Goal: Task Accomplishment & Management: Complete application form

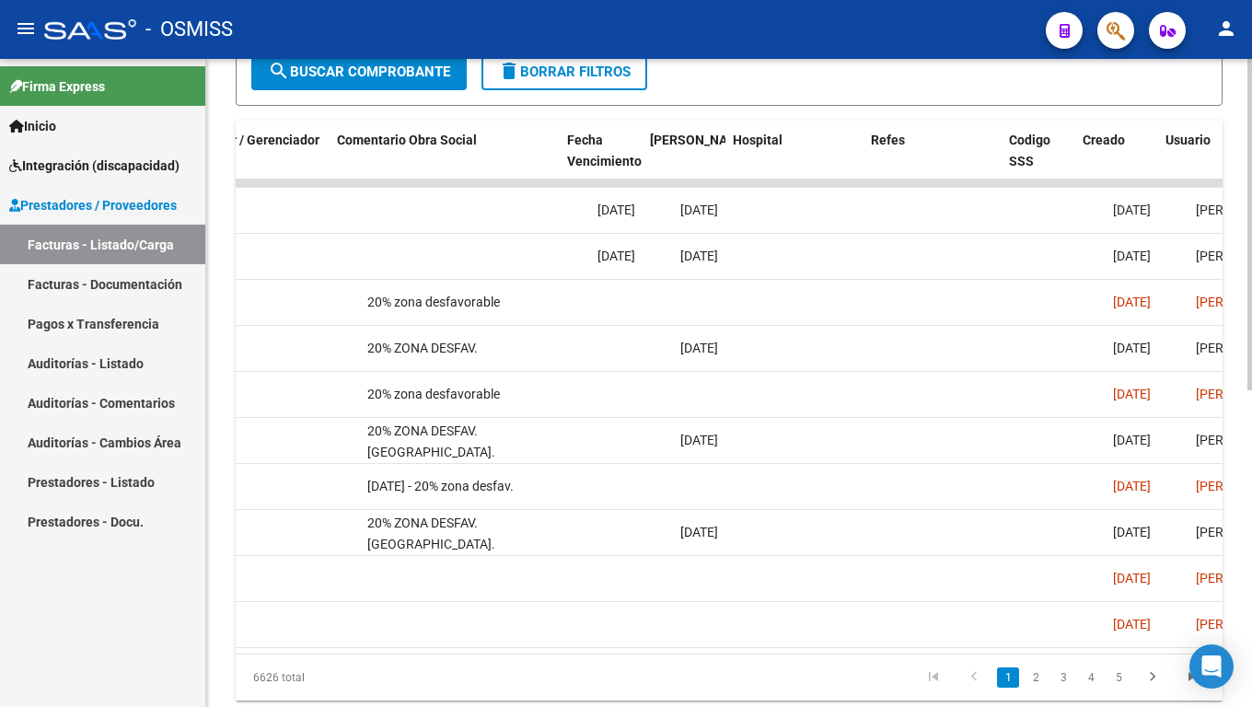
scroll to position [0, 3101]
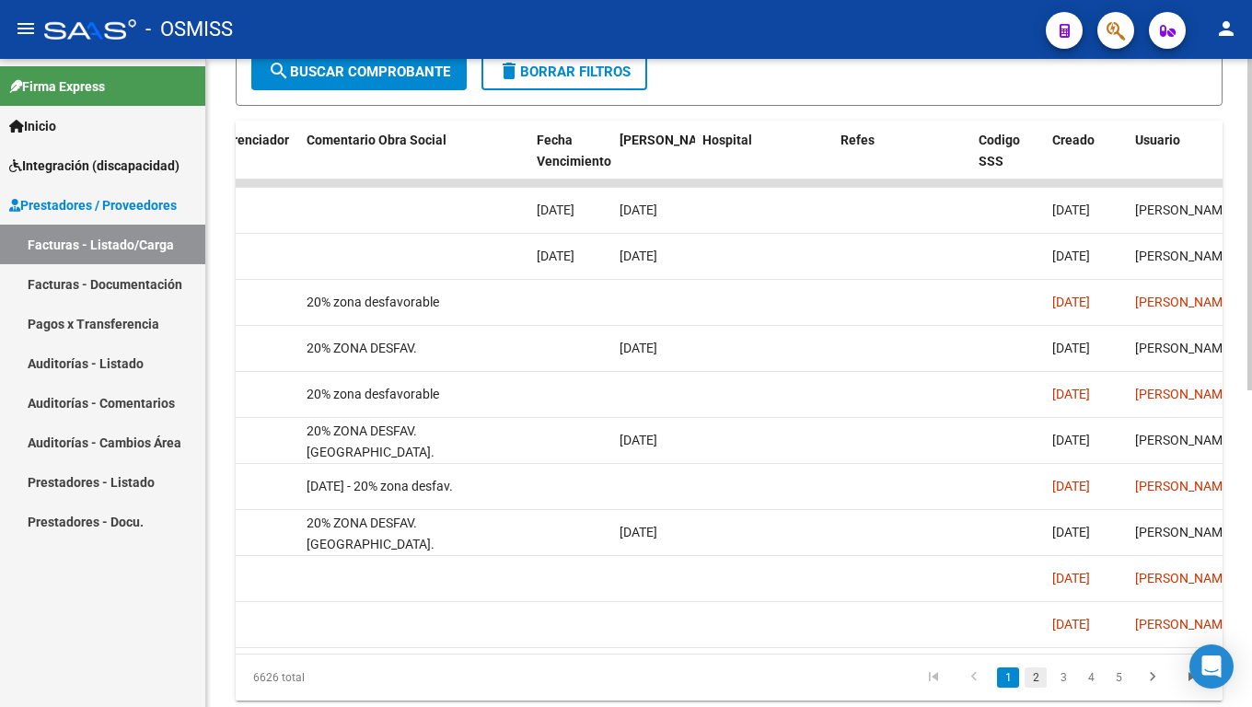
click at [1041, 589] on link "2" at bounding box center [1036, 678] width 22 height 20
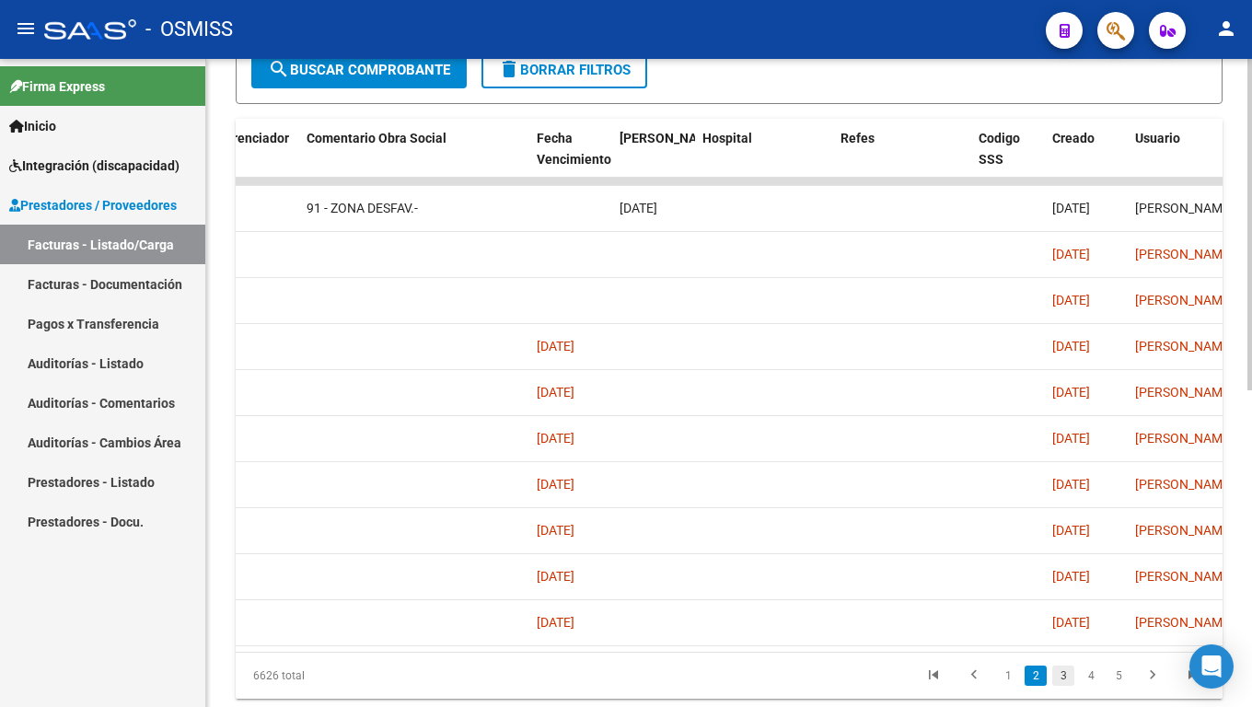
click at [1065, 589] on link "3" at bounding box center [1064, 676] width 22 height 20
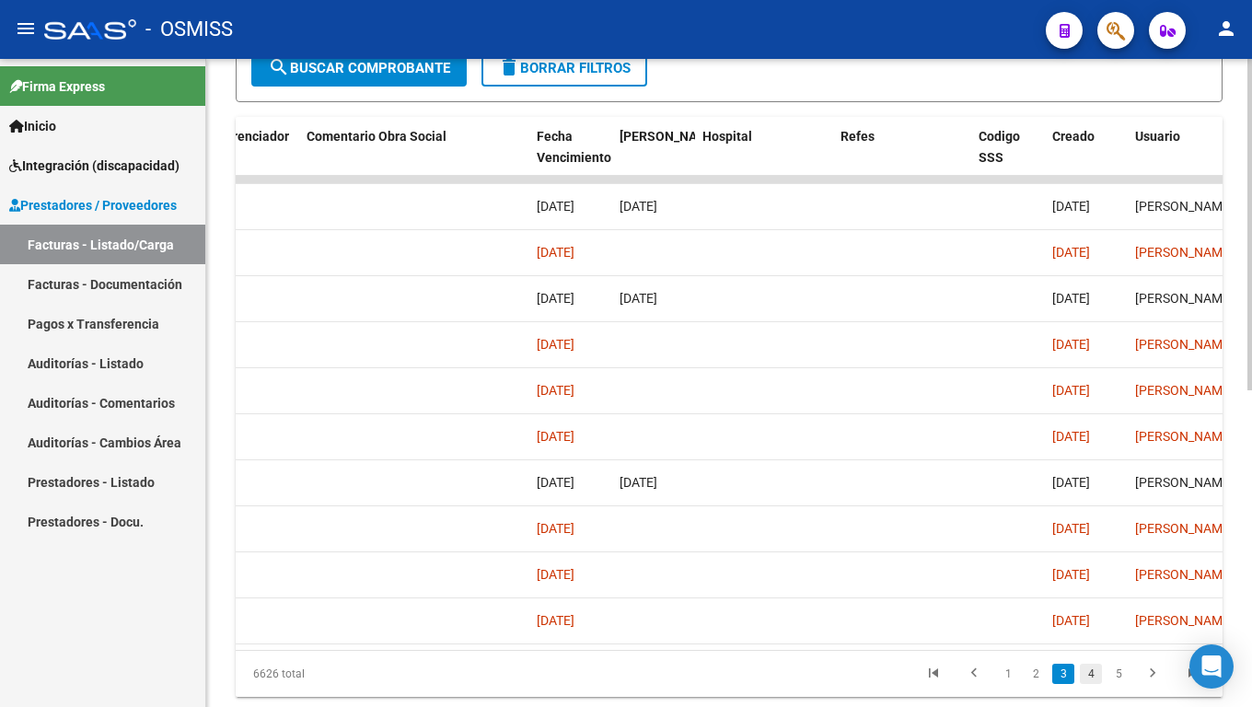
drag, startPoint x: 1086, startPoint y: 690, endPoint x: 1090, endPoint y: 680, distance: 11.1
click at [1087, 589] on link "4" at bounding box center [1091, 674] width 22 height 20
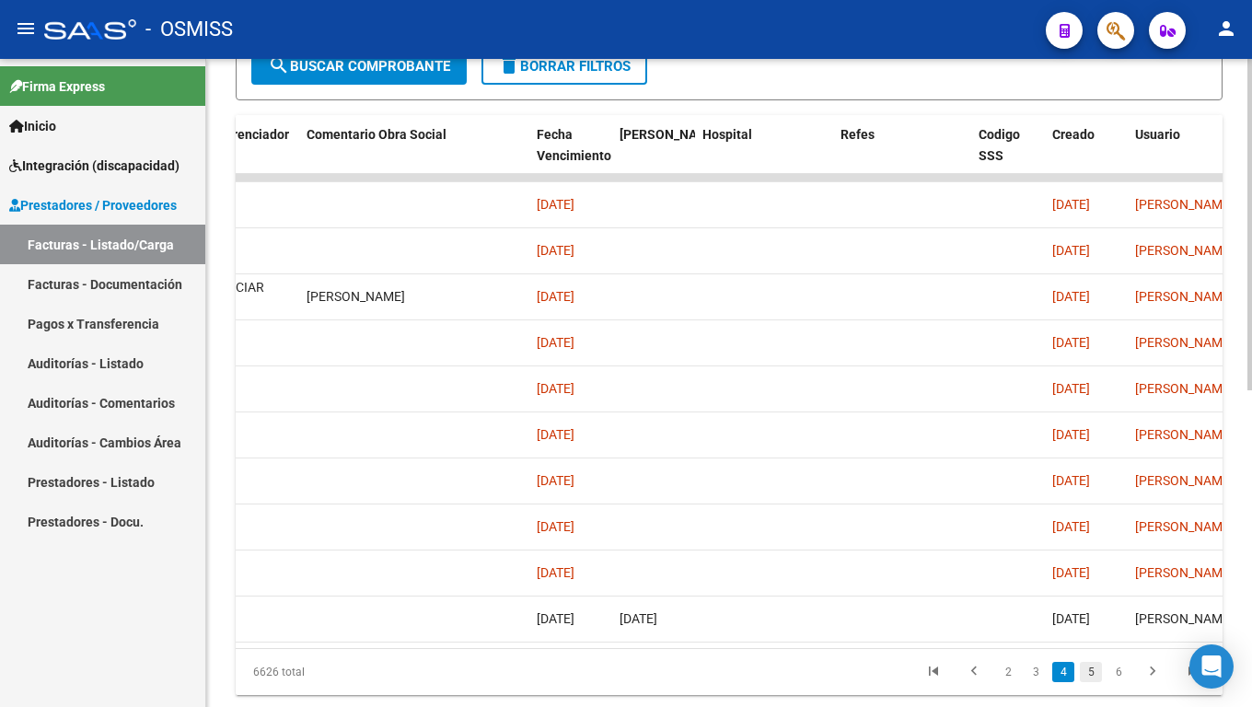
click at [1089, 589] on link "5" at bounding box center [1091, 672] width 22 height 20
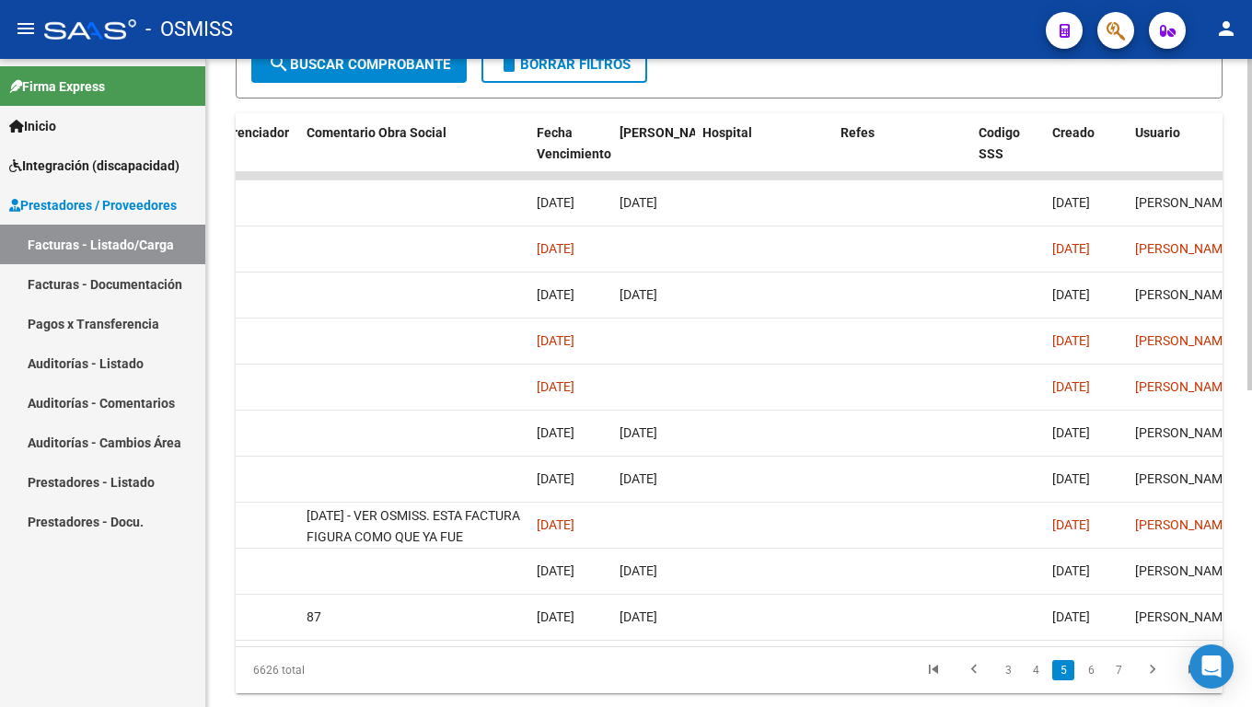
click at [1088, 589] on link "6" at bounding box center [1091, 670] width 22 height 20
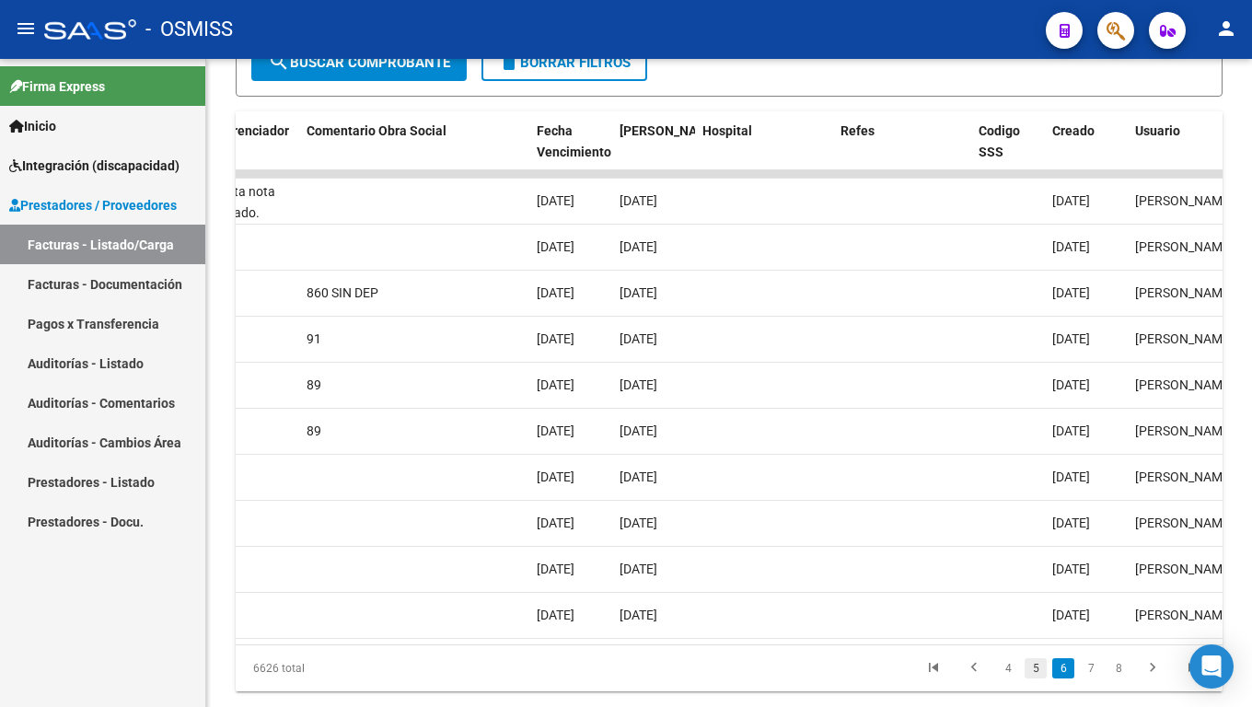
click at [1046, 589] on link "5" at bounding box center [1036, 668] width 22 height 20
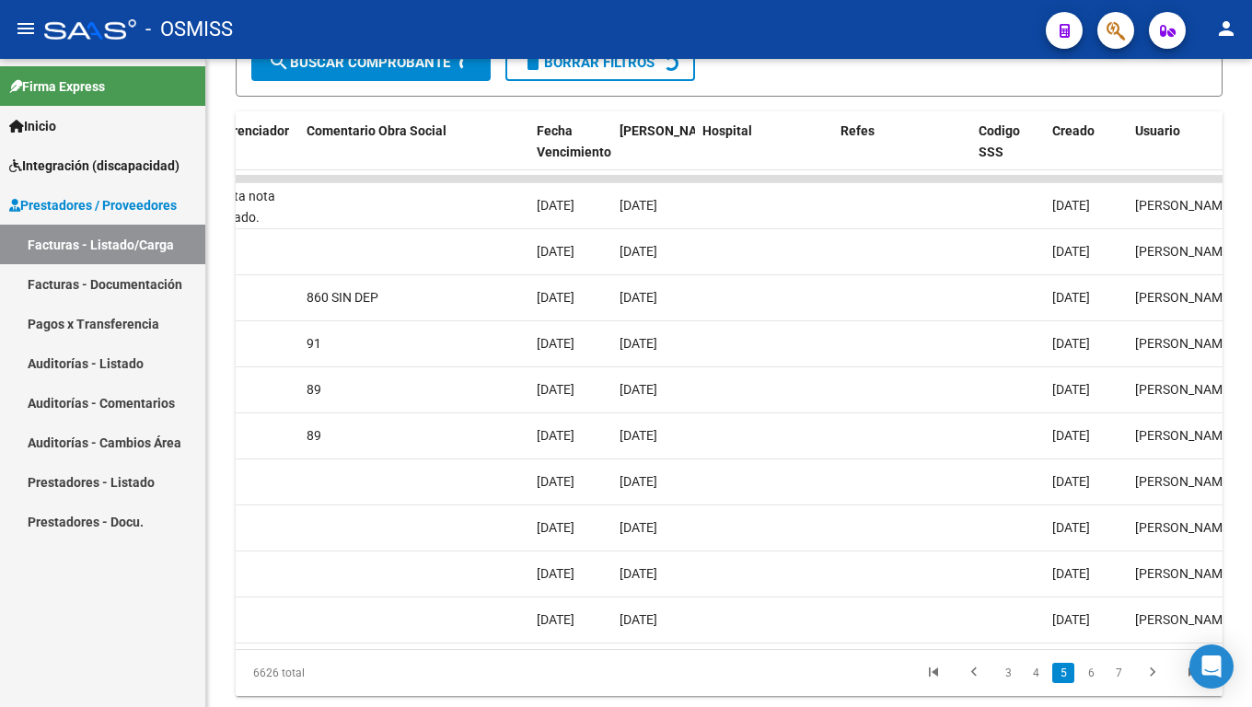
scroll to position [564, 0]
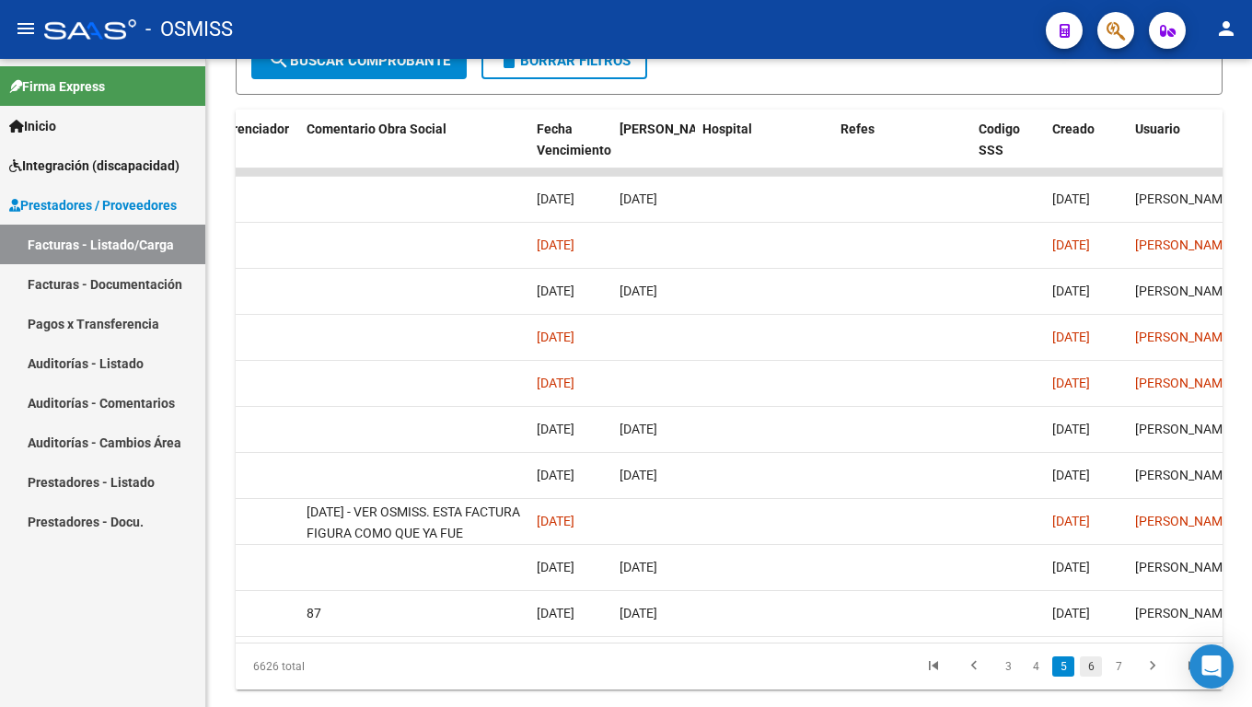
click at [1097, 589] on link "6" at bounding box center [1091, 667] width 22 height 20
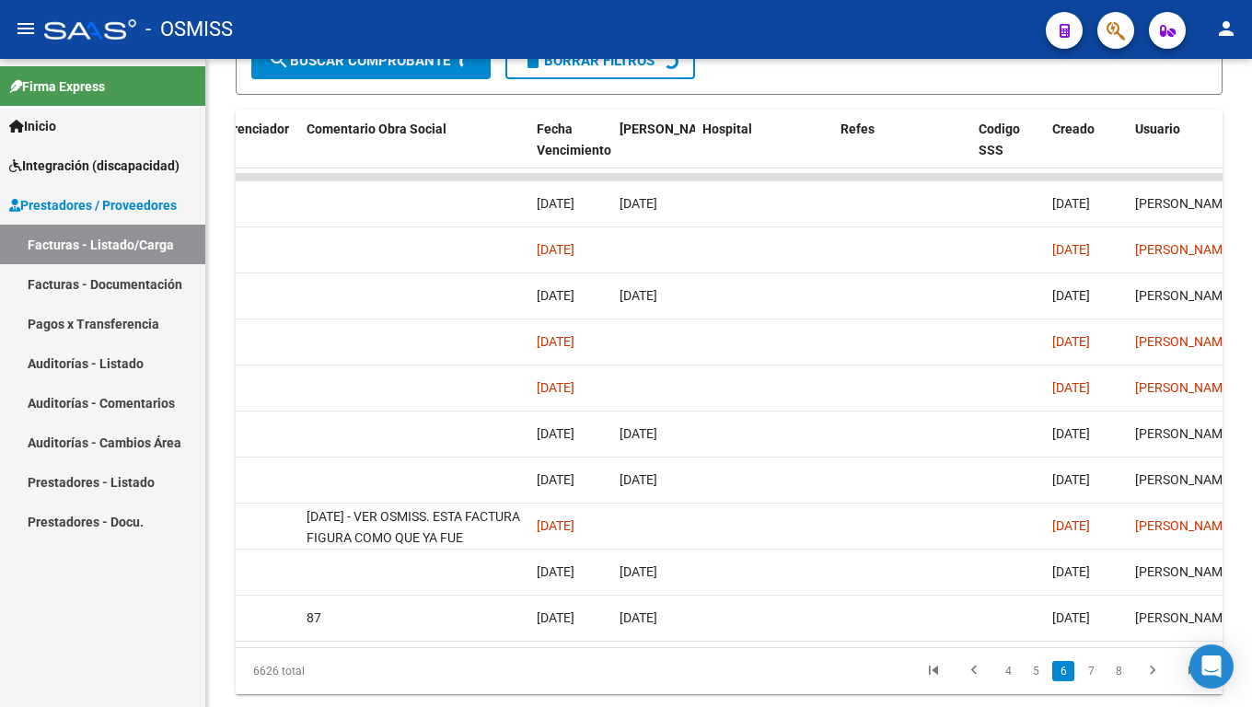
scroll to position [565, 0]
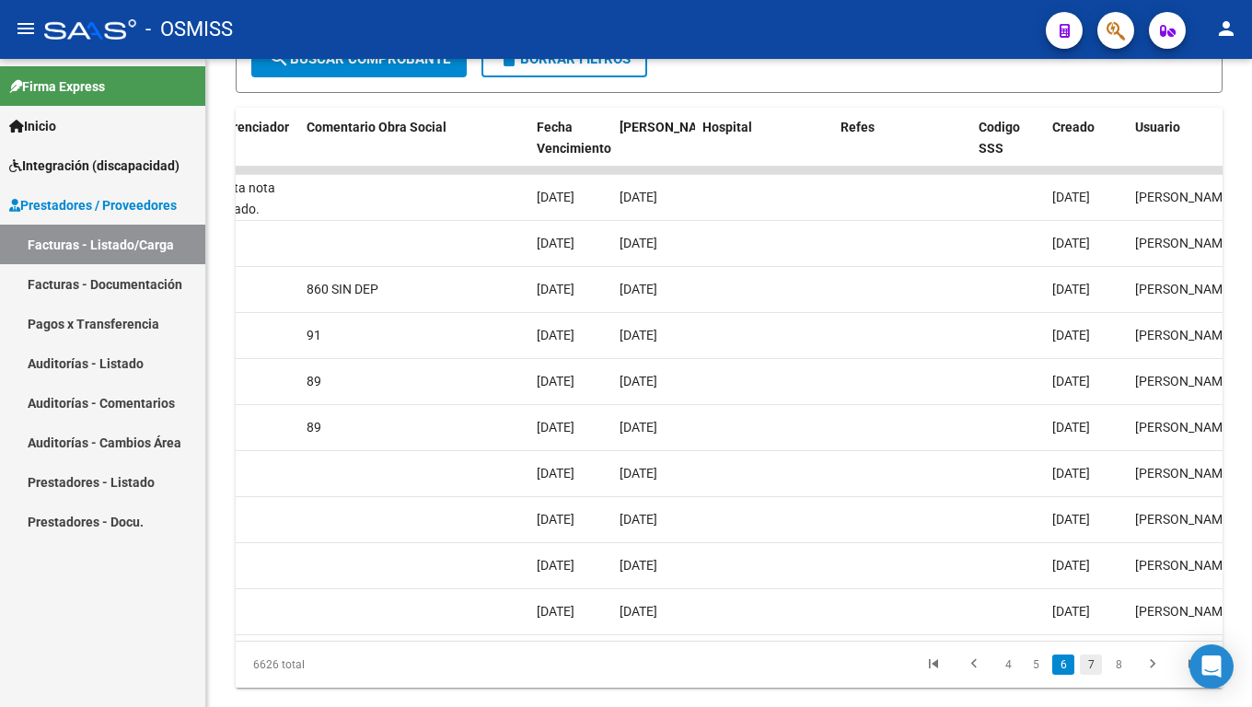
click at [1090, 589] on link "7" at bounding box center [1091, 665] width 22 height 20
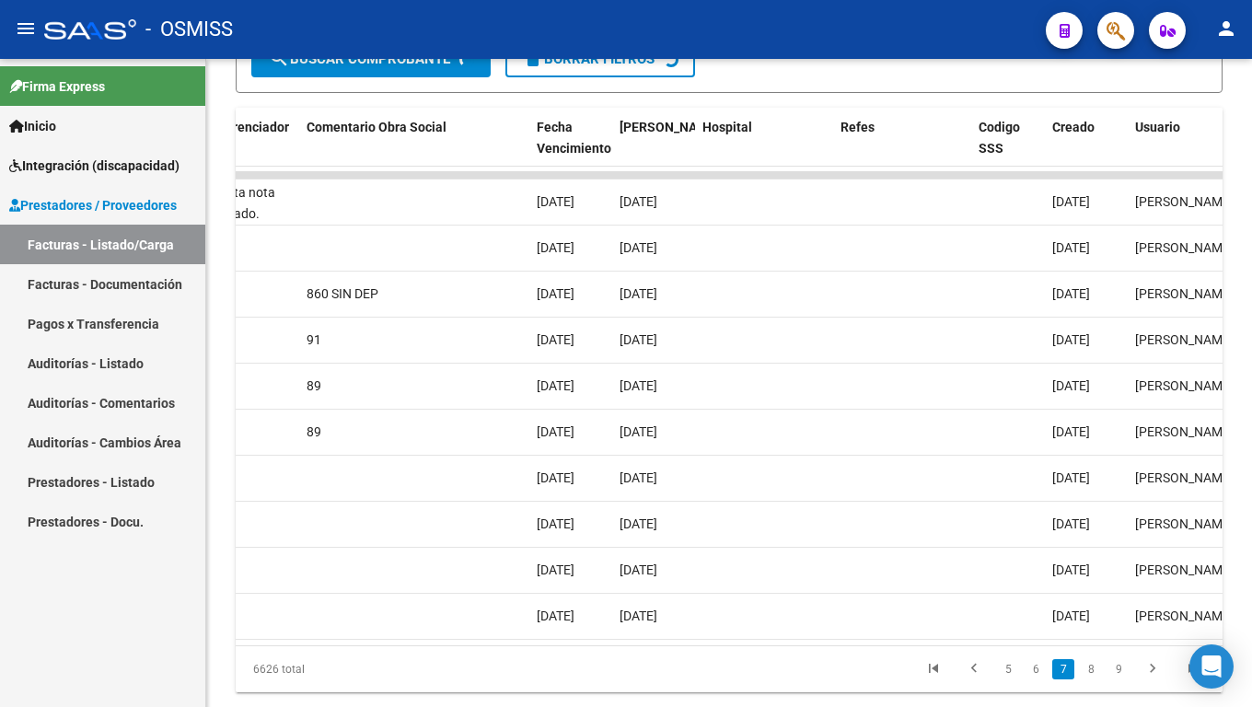
scroll to position [567, 0]
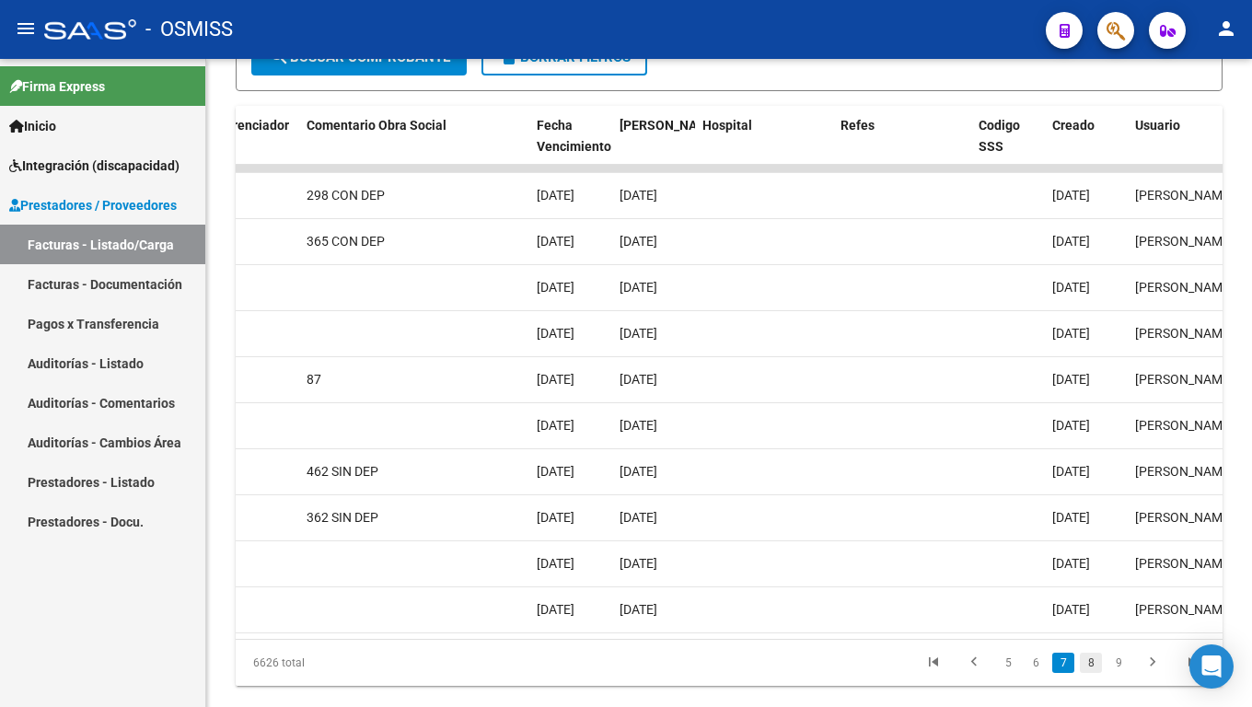
click at [1090, 589] on link "8" at bounding box center [1091, 663] width 22 height 20
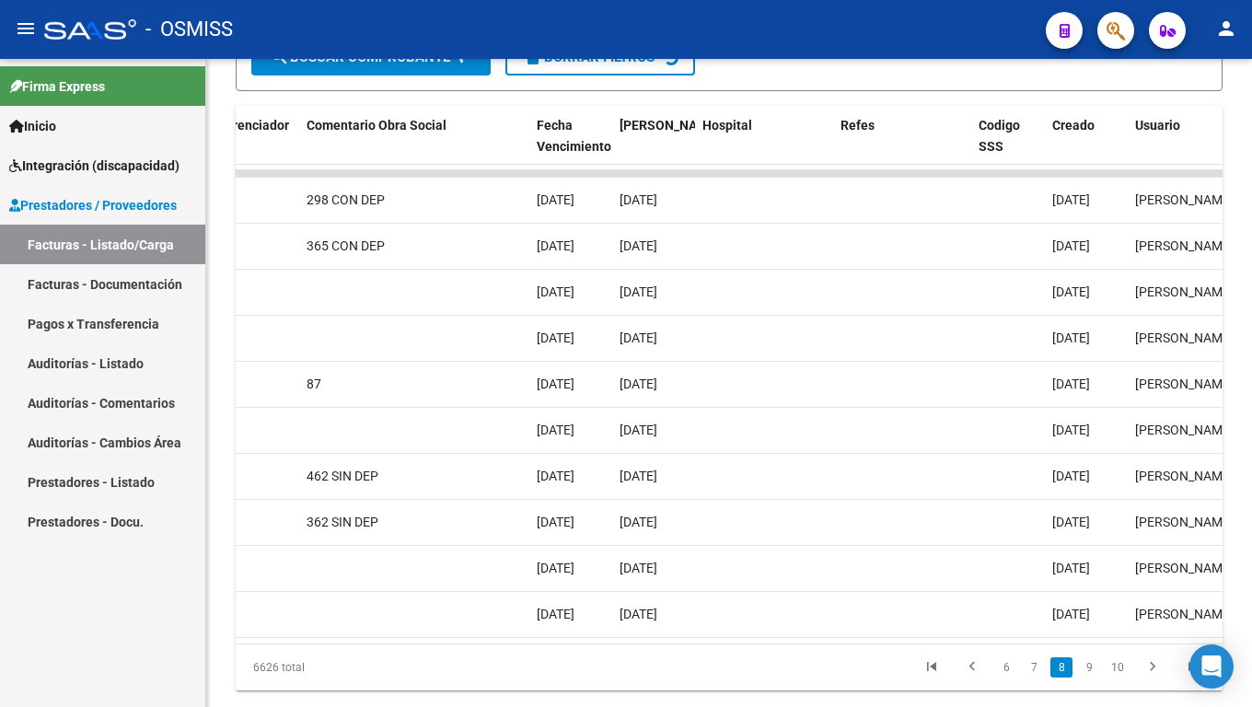
scroll to position [569, 0]
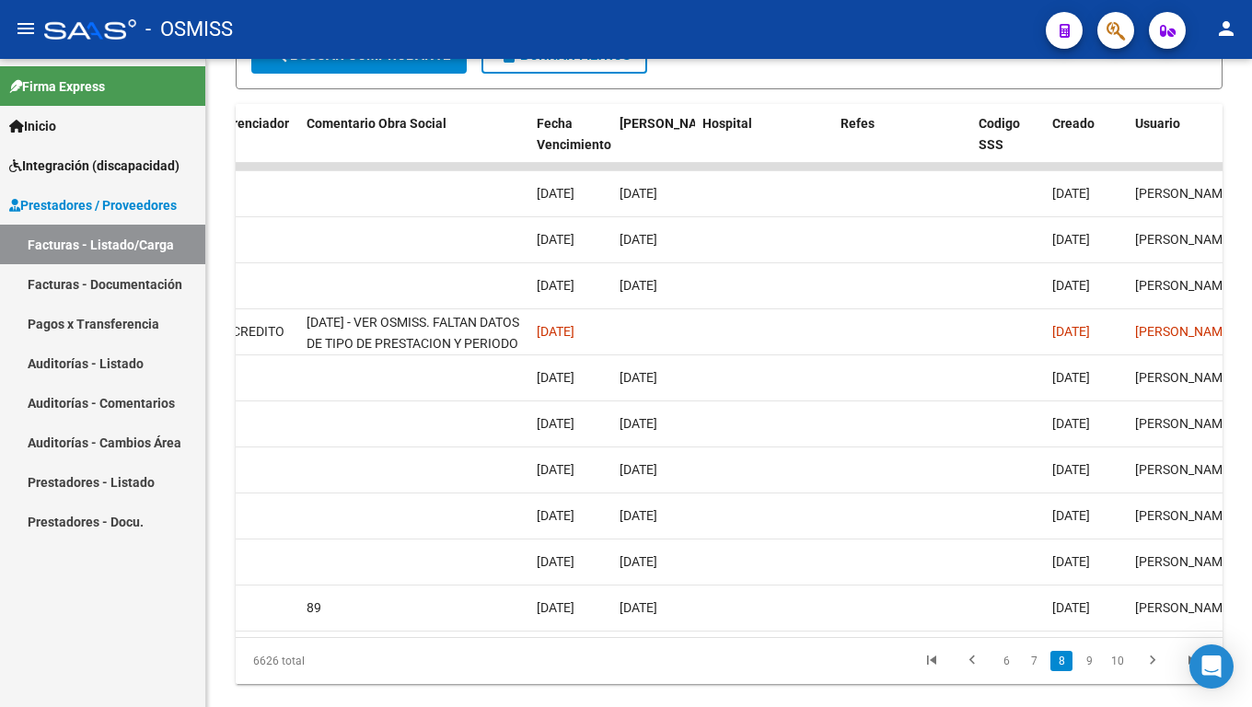
click at [1090, 589] on link "9" at bounding box center [1089, 661] width 22 height 20
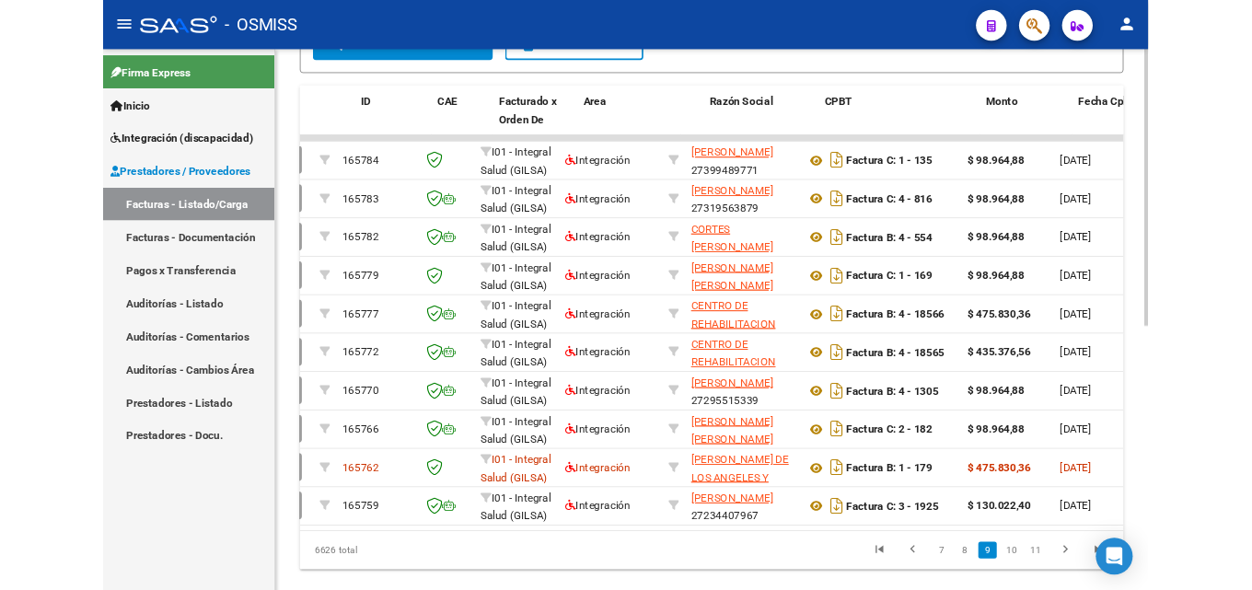
scroll to position [0, 0]
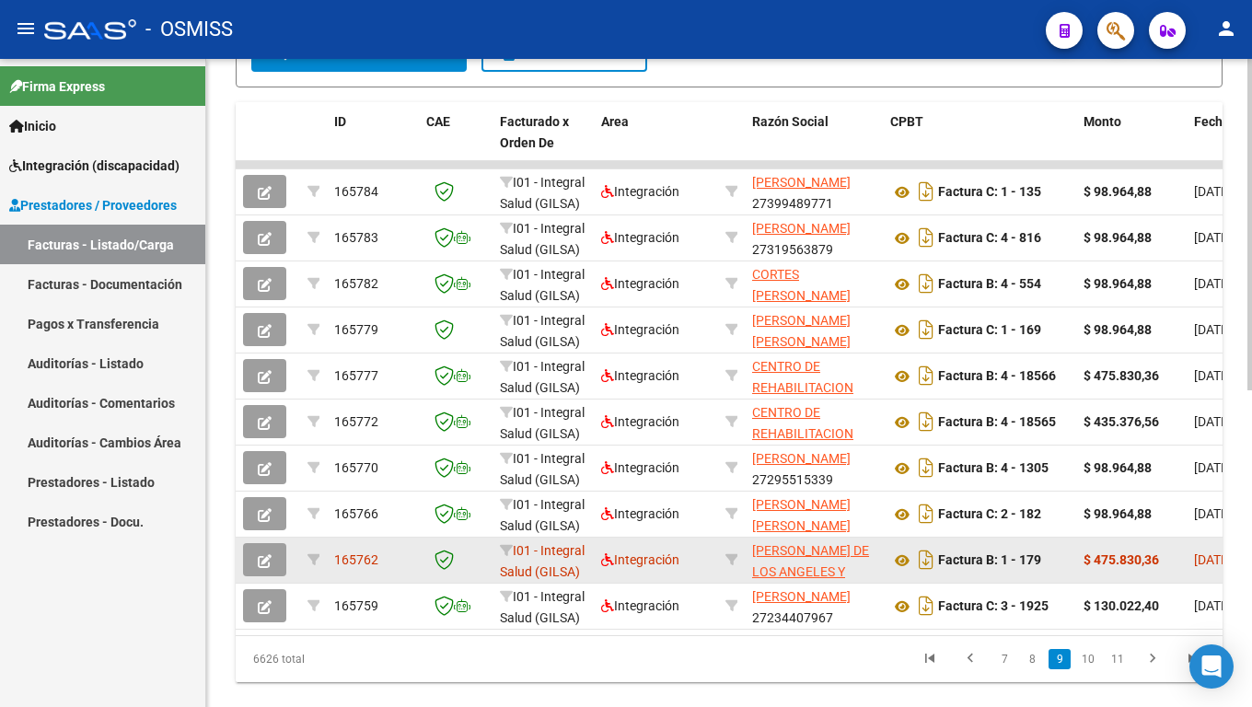
click at [270, 563] on icon "button" at bounding box center [265, 561] width 14 height 14
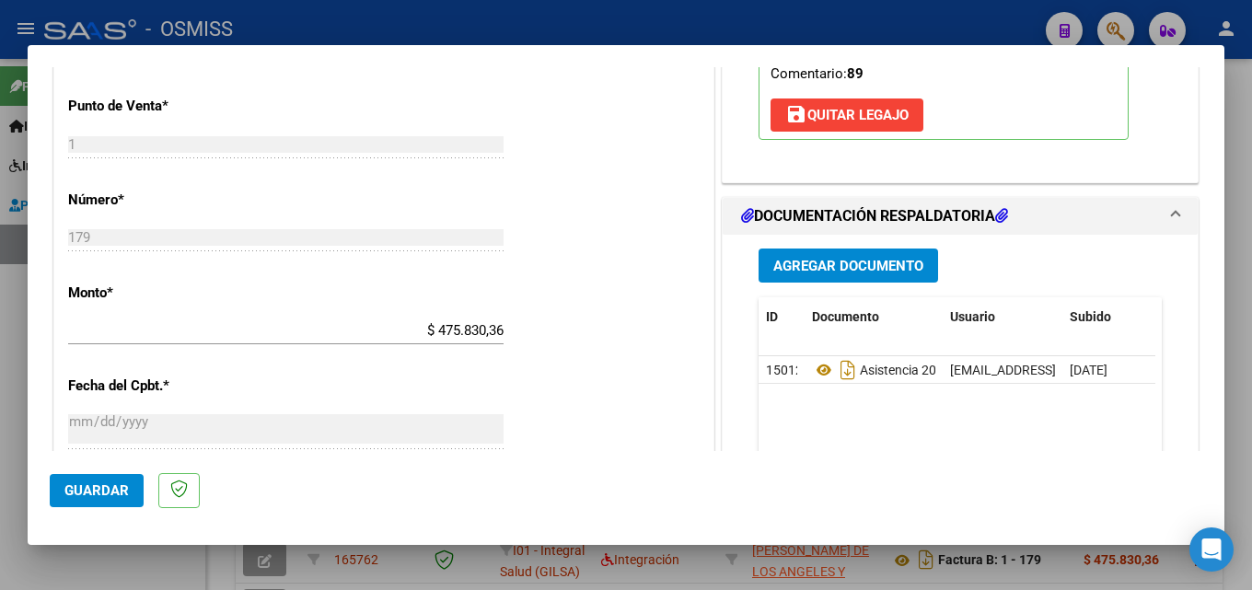
scroll to position [829, 0]
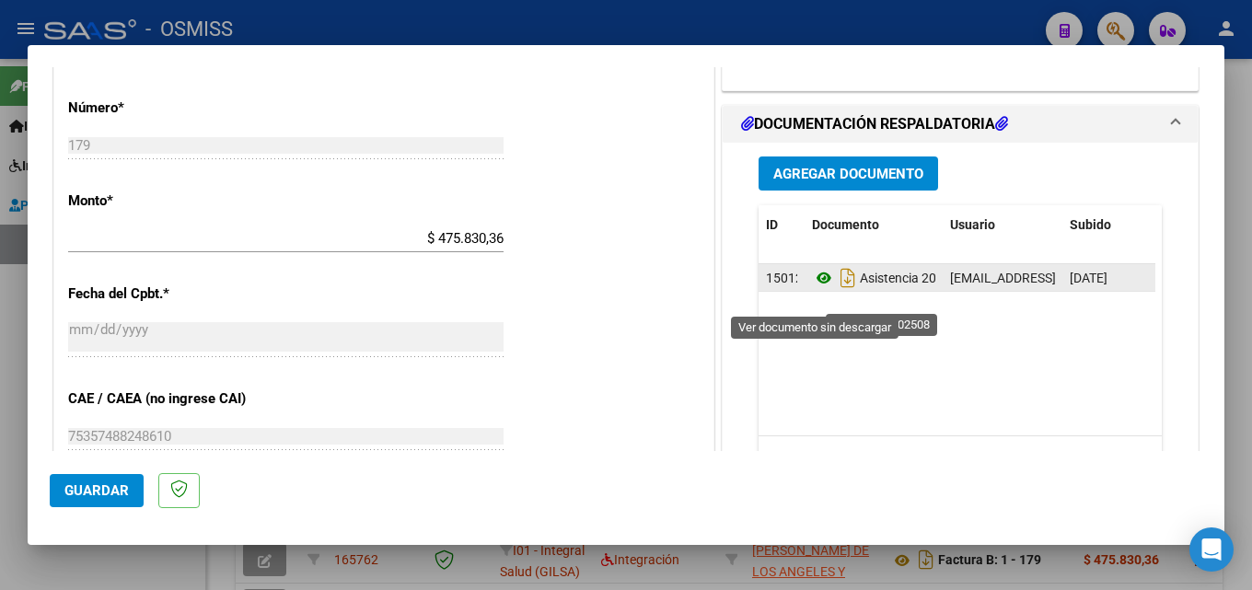
click at [812, 289] on icon at bounding box center [824, 278] width 24 height 22
click at [836, 293] on icon "Descargar documento" at bounding box center [848, 277] width 24 height 29
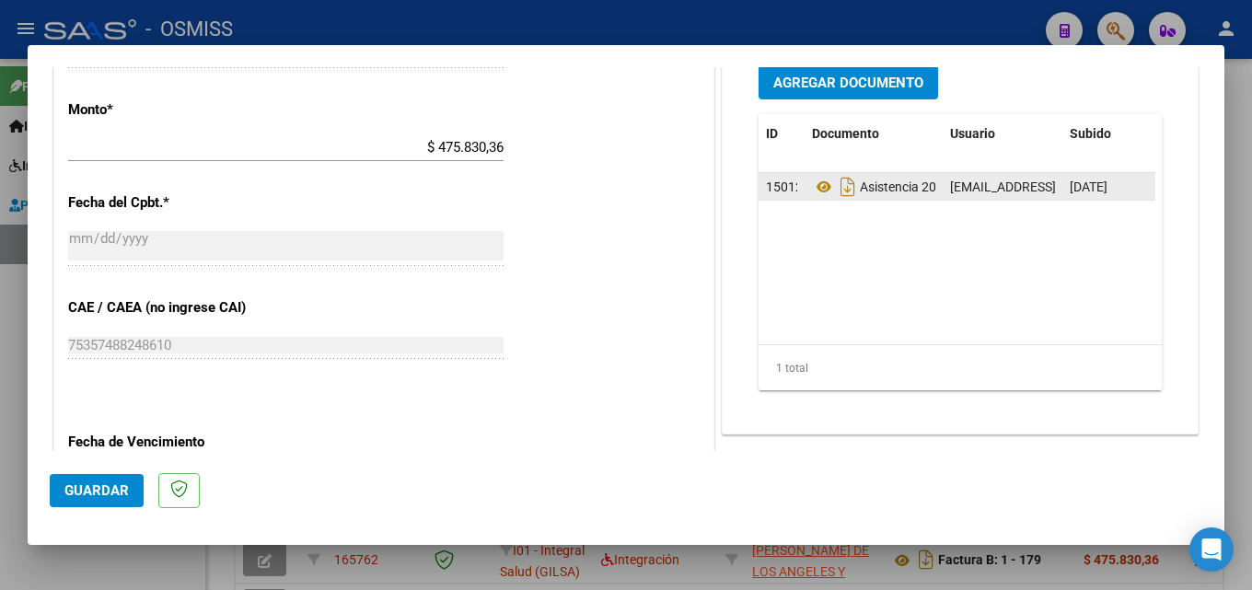
scroll to position [828, 0]
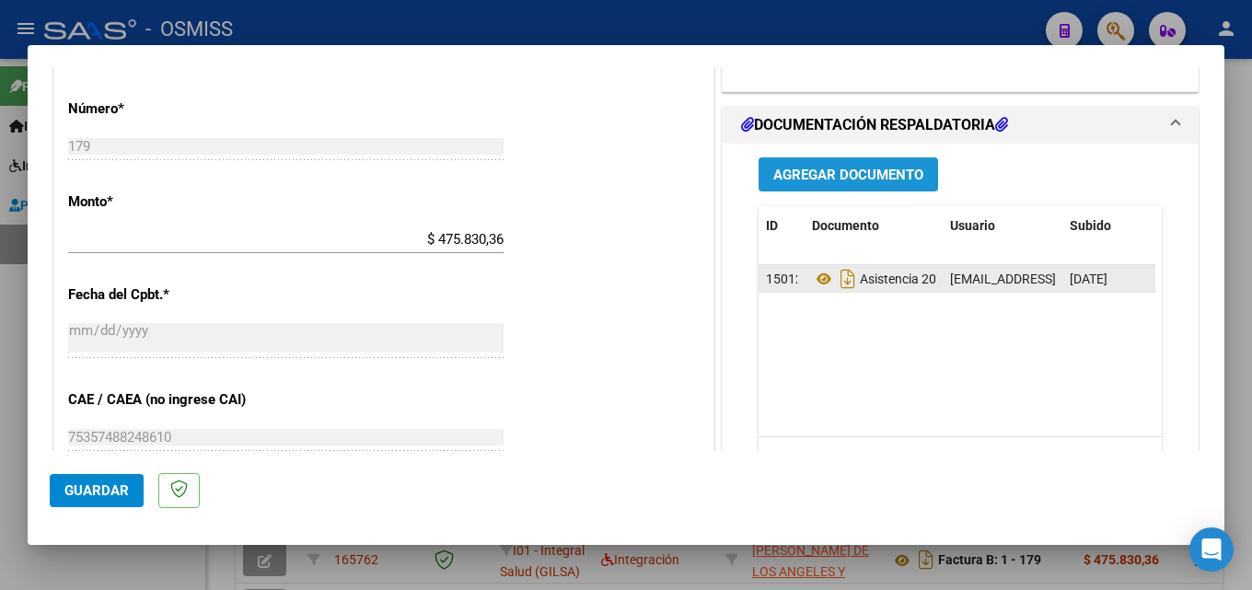
click at [862, 192] on button "Agregar Documento" at bounding box center [849, 174] width 180 height 34
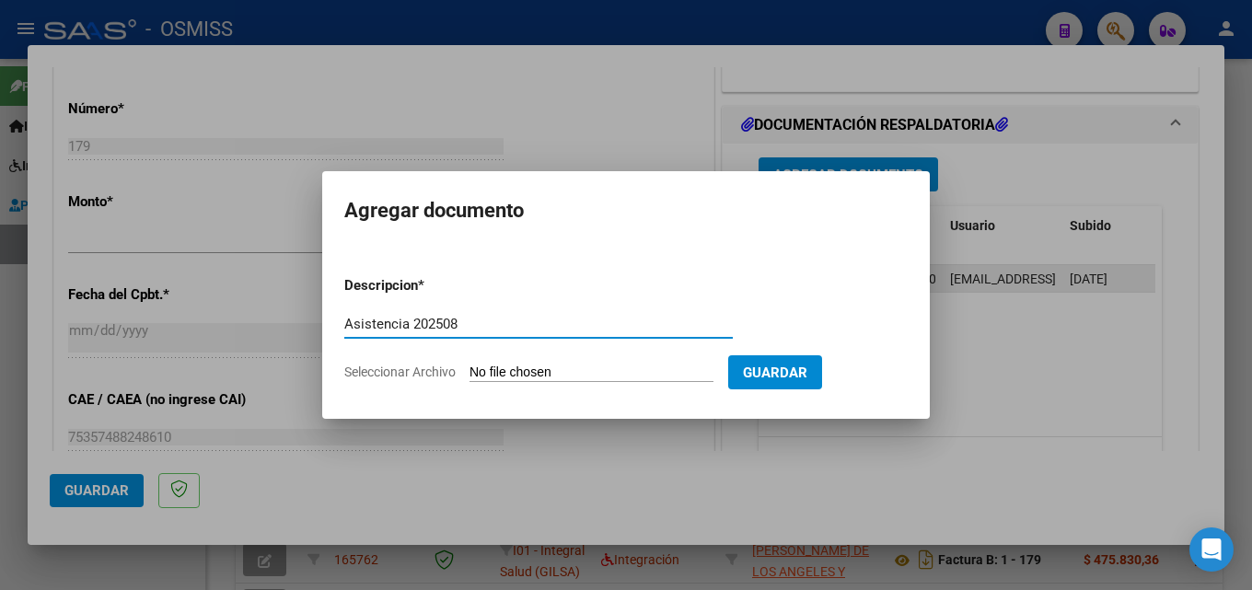
type input "Asistencia 202508"
click at [544, 366] on input "Seleccionar Archivo" at bounding box center [592, 373] width 244 height 17
type input "C:\fakepath\Asistencia 202508.pdf"
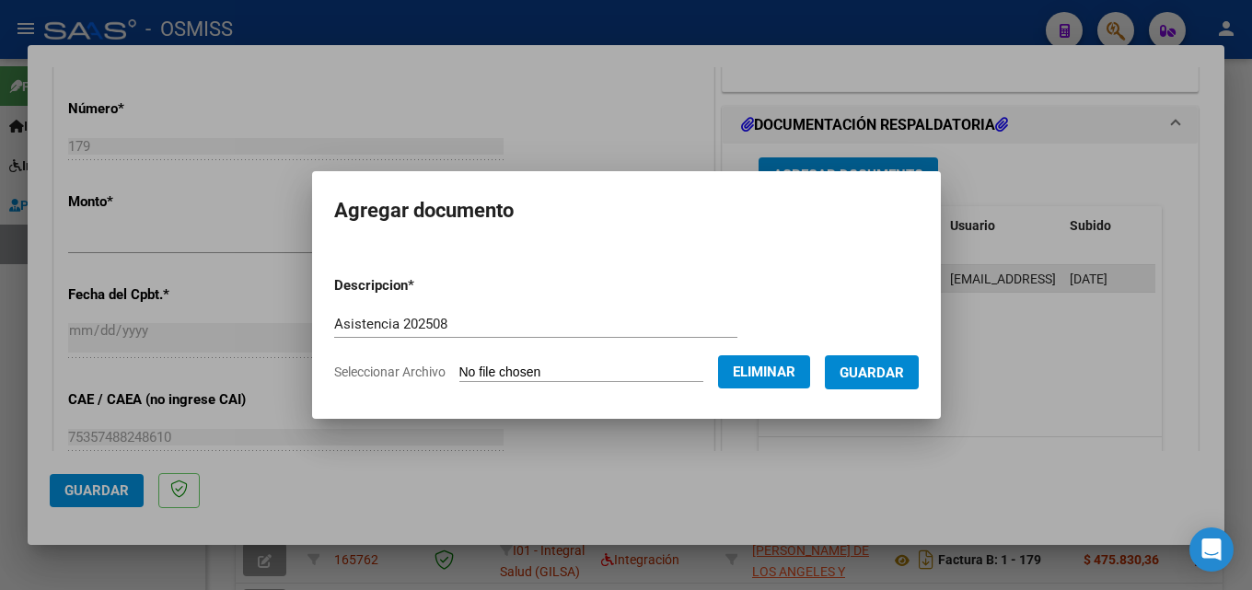
click at [887, 382] on button "Guardar" at bounding box center [872, 372] width 94 height 34
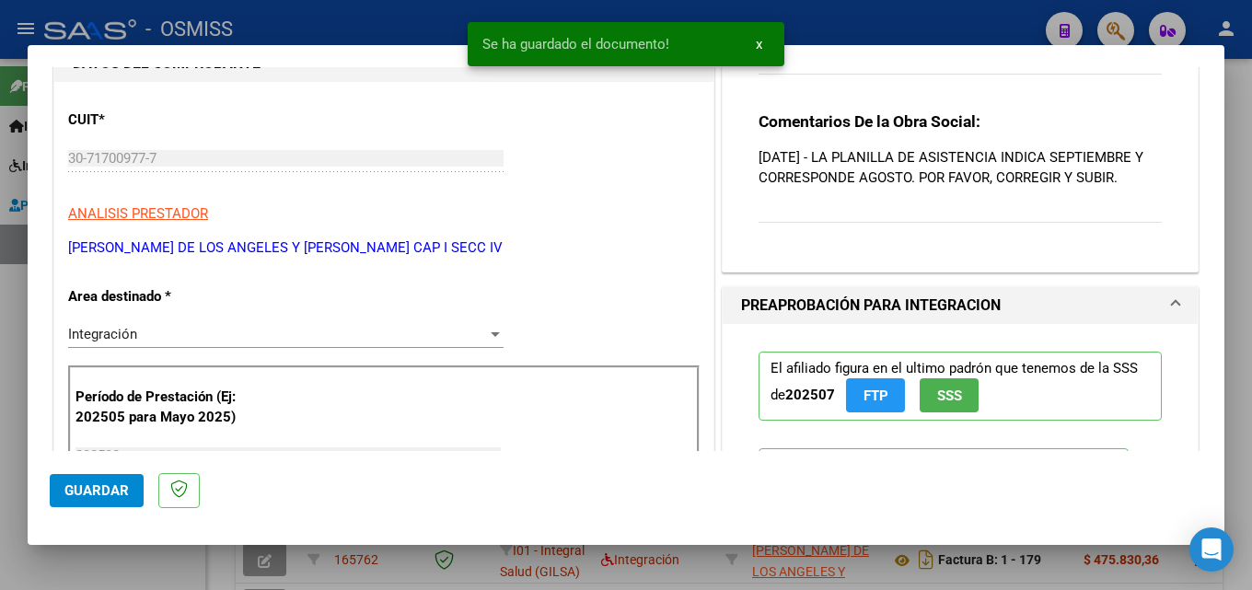
scroll to position [91, 0]
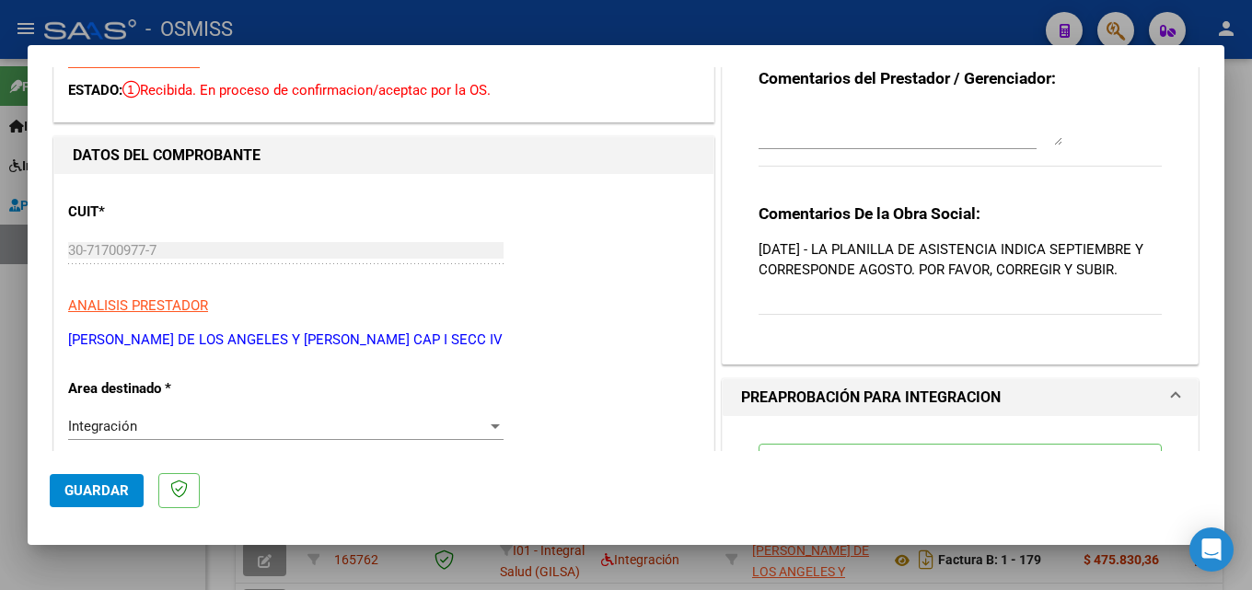
click at [894, 125] on textarea at bounding box center [911, 127] width 304 height 37
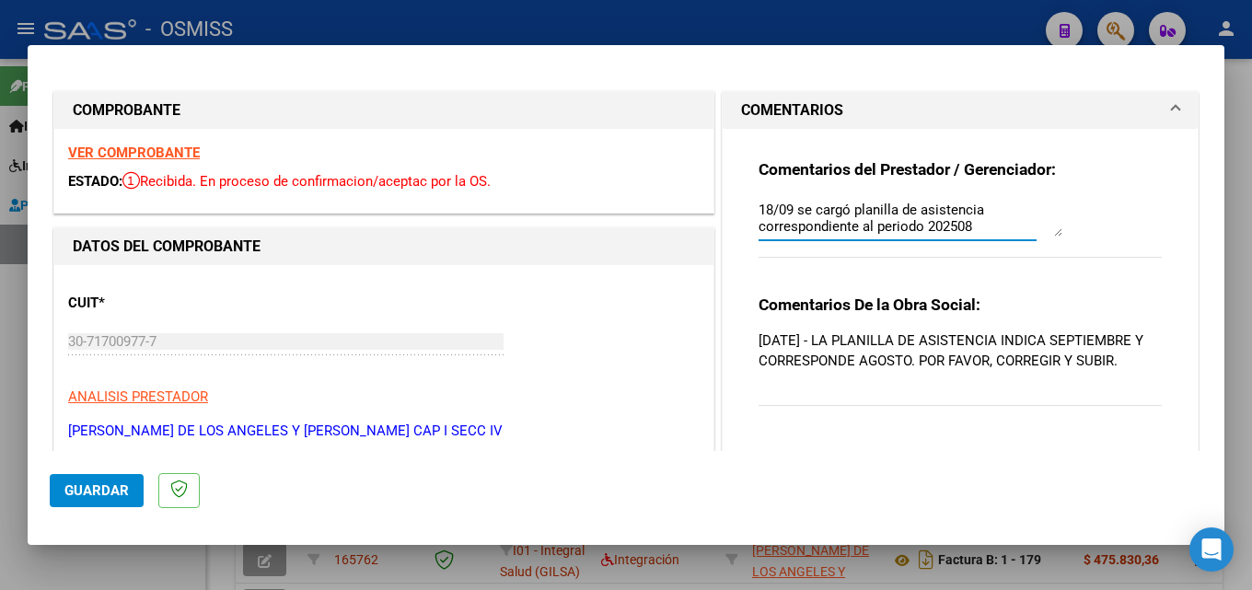
type textarea "18/09 se cargó planilla de asistencia correspondiente al periodo 202508"
click at [73, 487] on span "Guardar" at bounding box center [96, 491] width 64 height 17
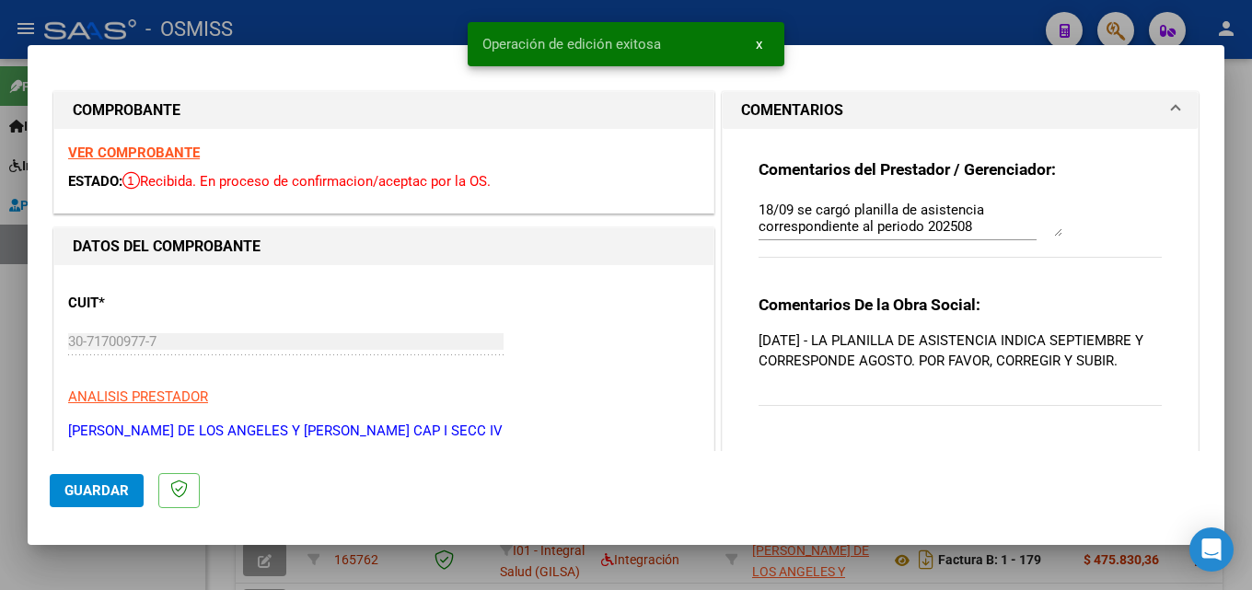
click at [0, 493] on div at bounding box center [626, 295] width 1252 height 590
type input "$ 0,00"
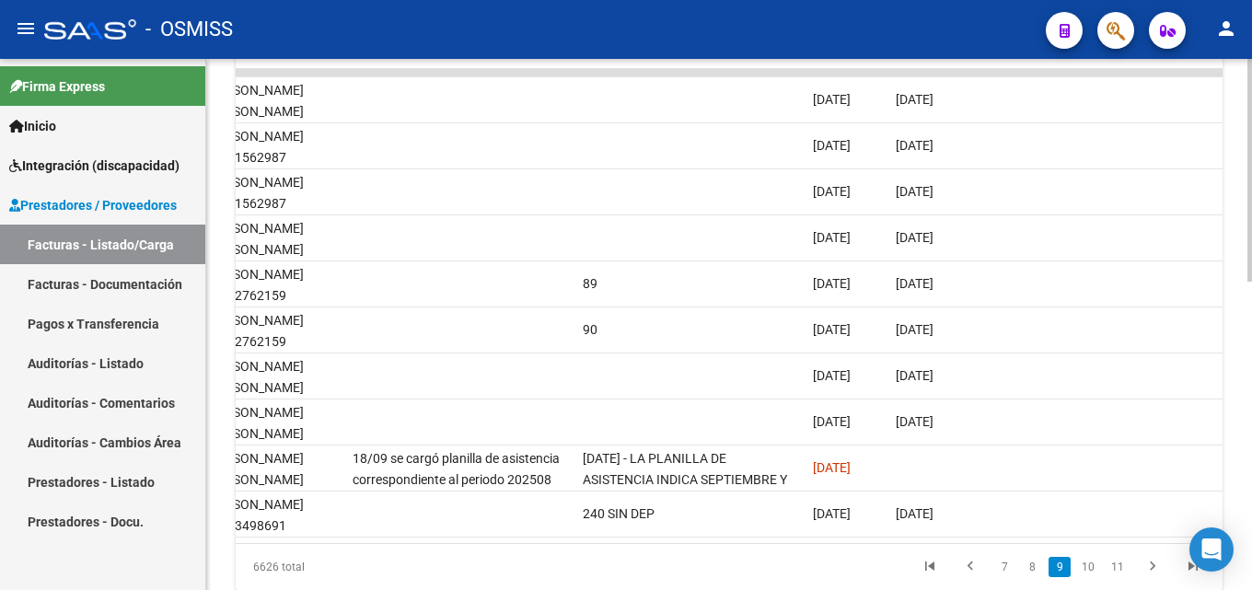
scroll to position [0, 2893]
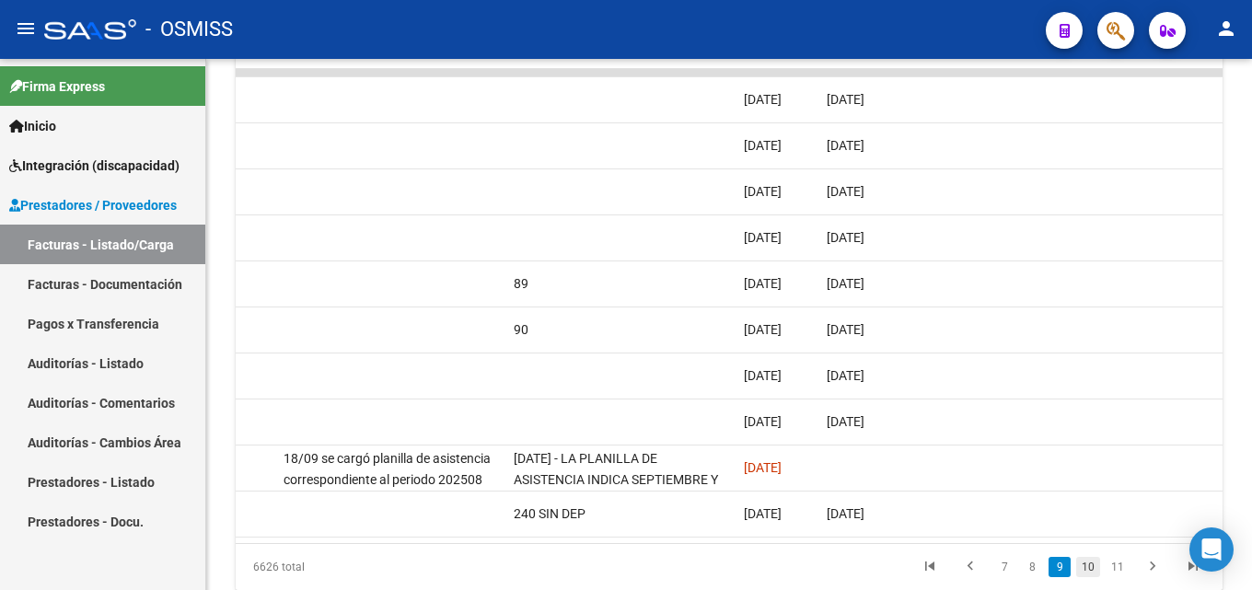
click at [1099, 576] on link "10" at bounding box center [1088, 567] width 24 height 20
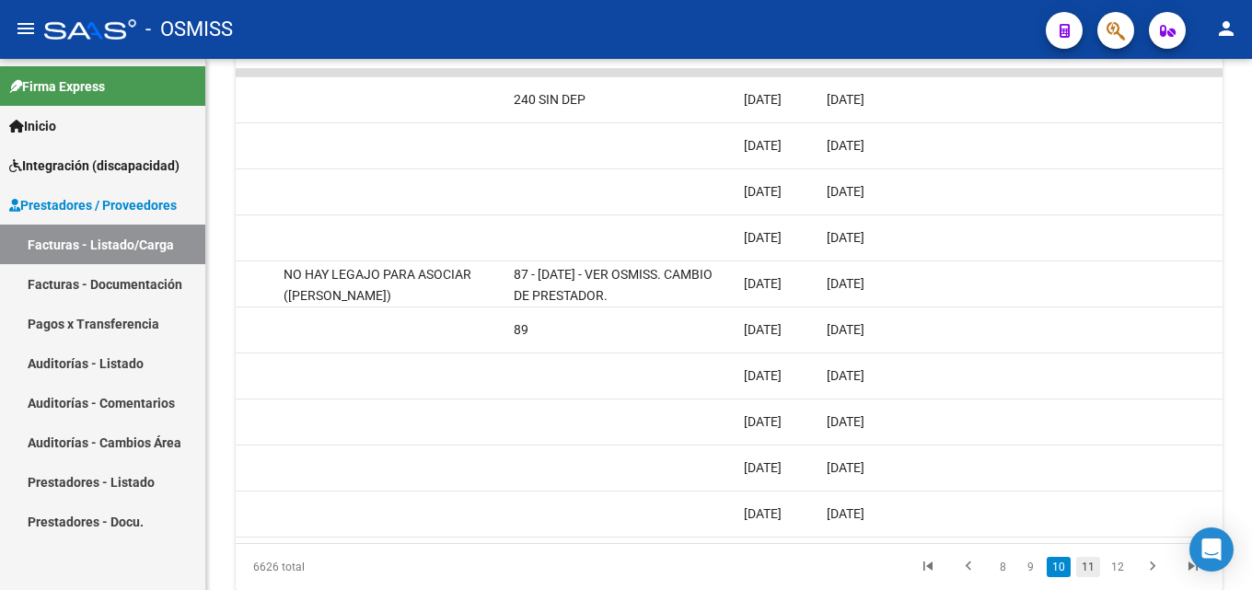
click at [1094, 576] on link "11" at bounding box center [1088, 567] width 24 height 20
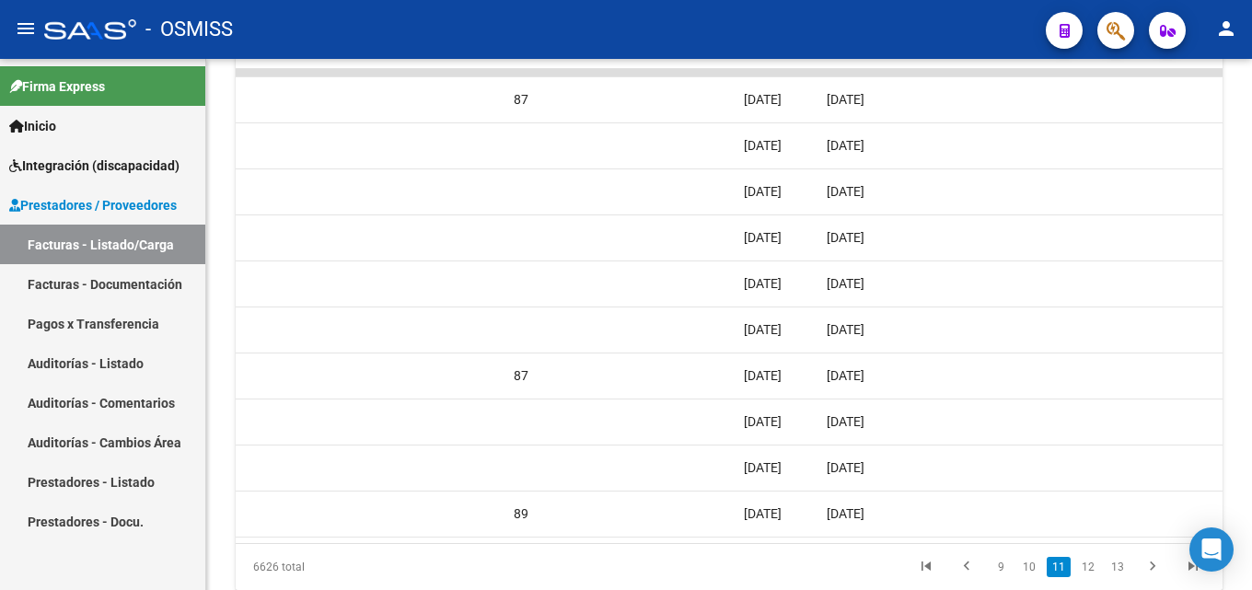
click at [1094, 576] on link "12" at bounding box center [1088, 567] width 24 height 20
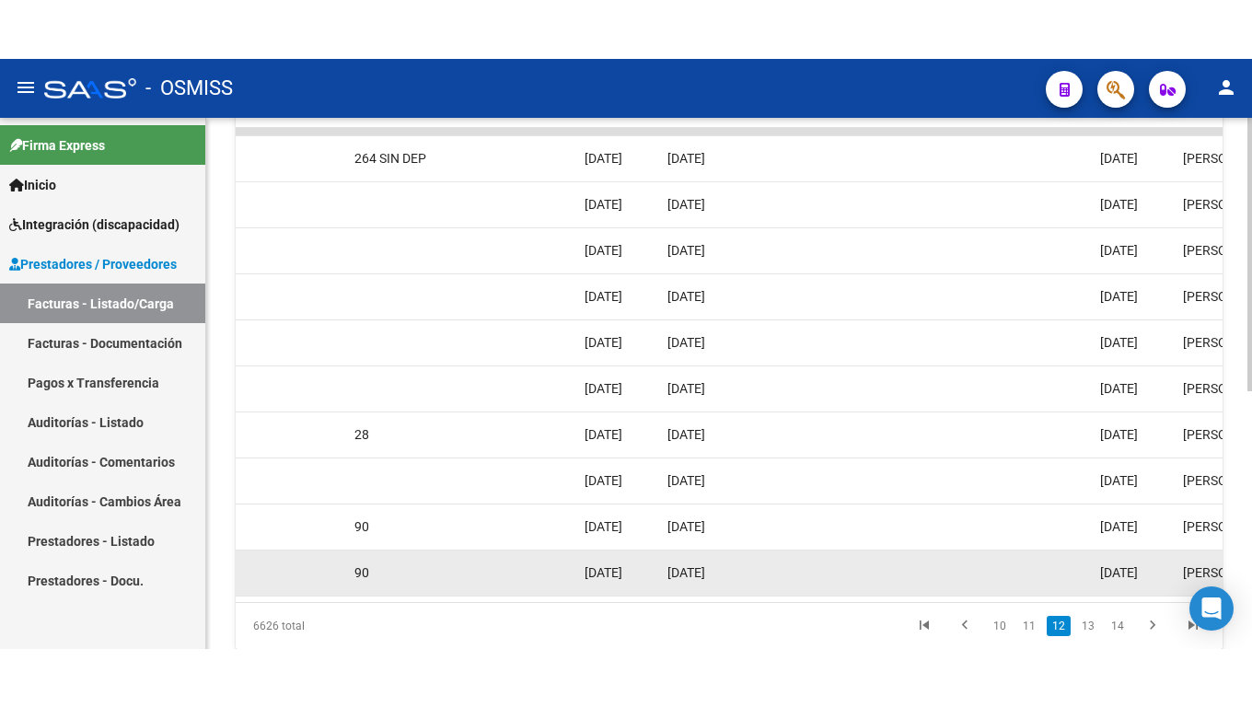
scroll to position [620, 0]
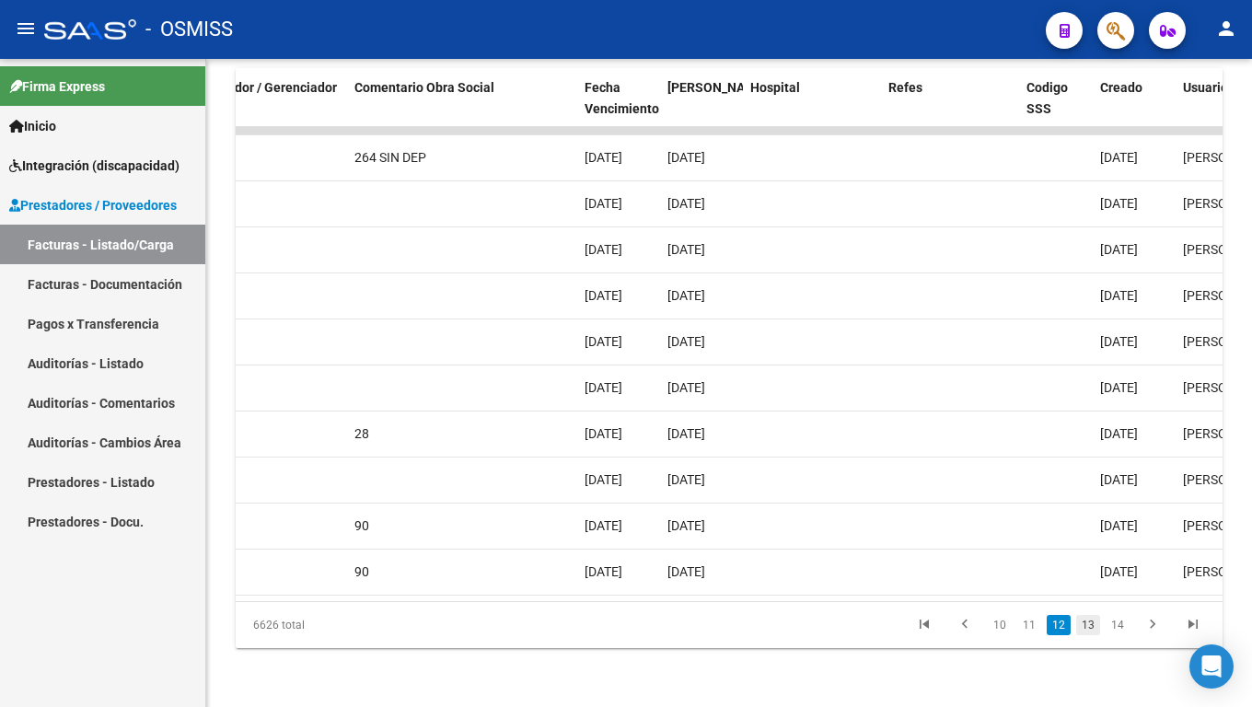
click at [1085, 589] on link "13" at bounding box center [1088, 625] width 24 height 20
click at [1084, 589] on link "14" at bounding box center [1088, 625] width 24 height 20
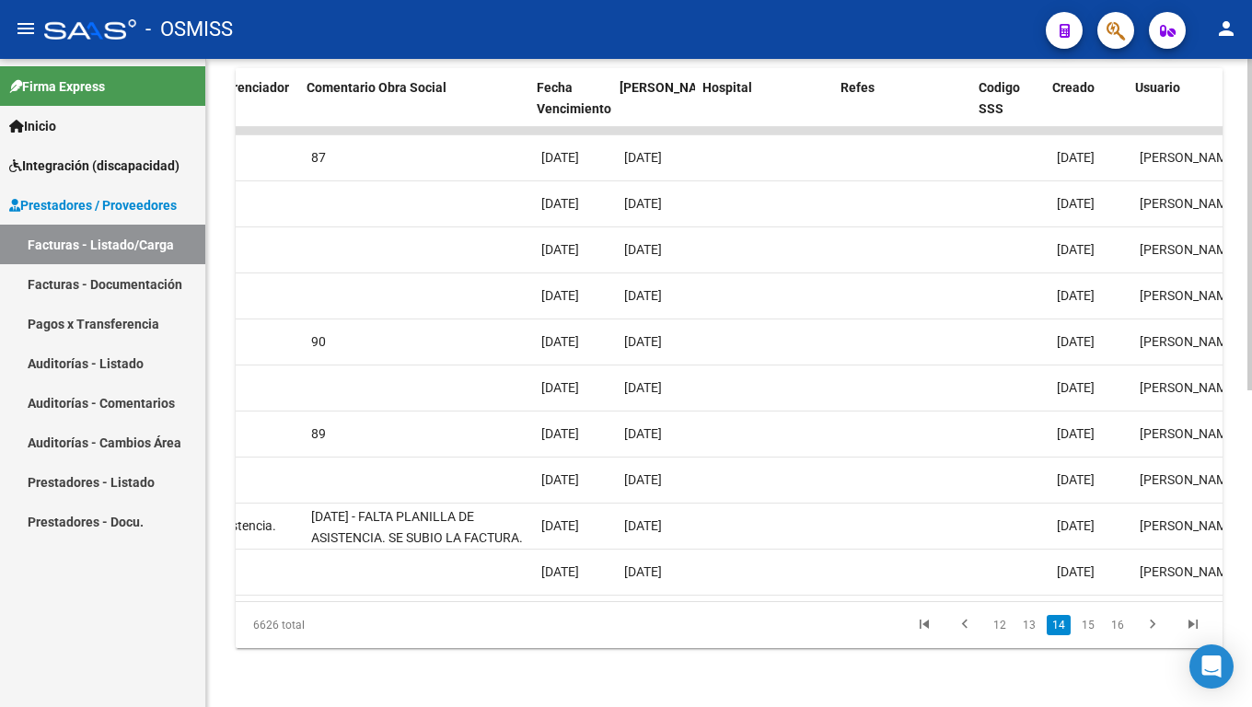
scroll to position [0, 3101]
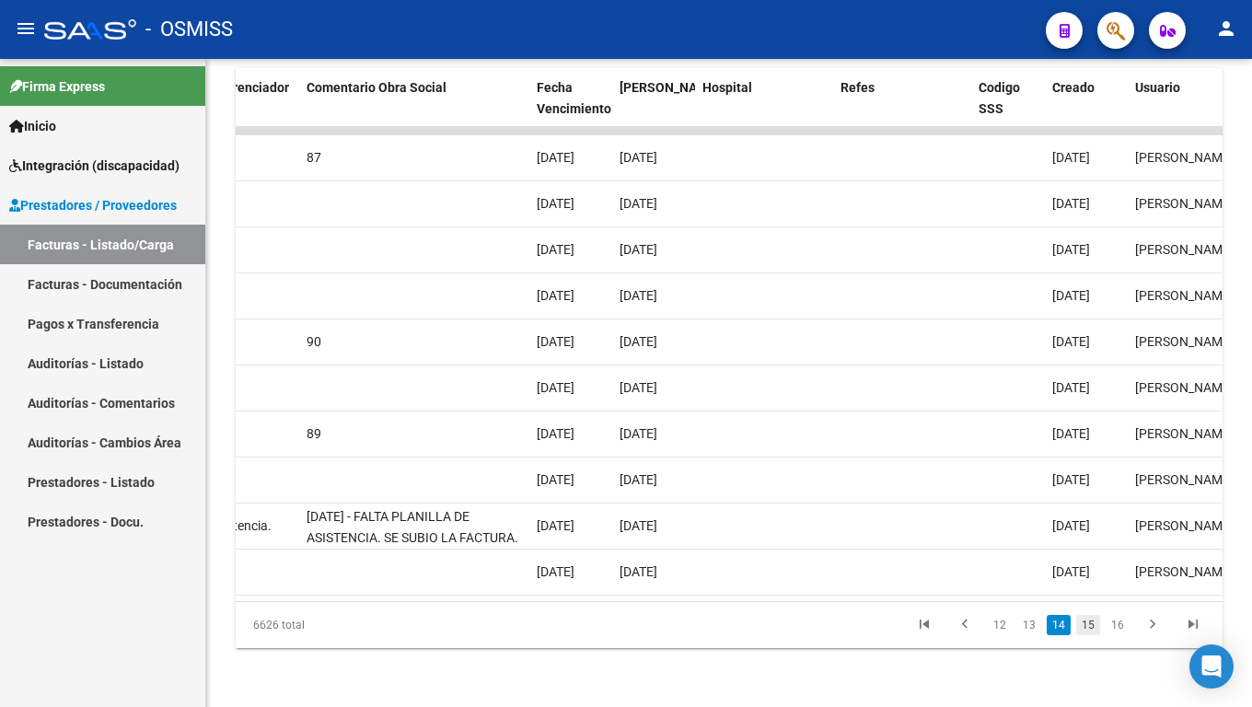
click at [1084, 589] on link "15" at bounding box center [1088, 625] width 24 height 20
click at [1087, 589] on link "16" at bounding box center [1088, 625] width 24 height 20
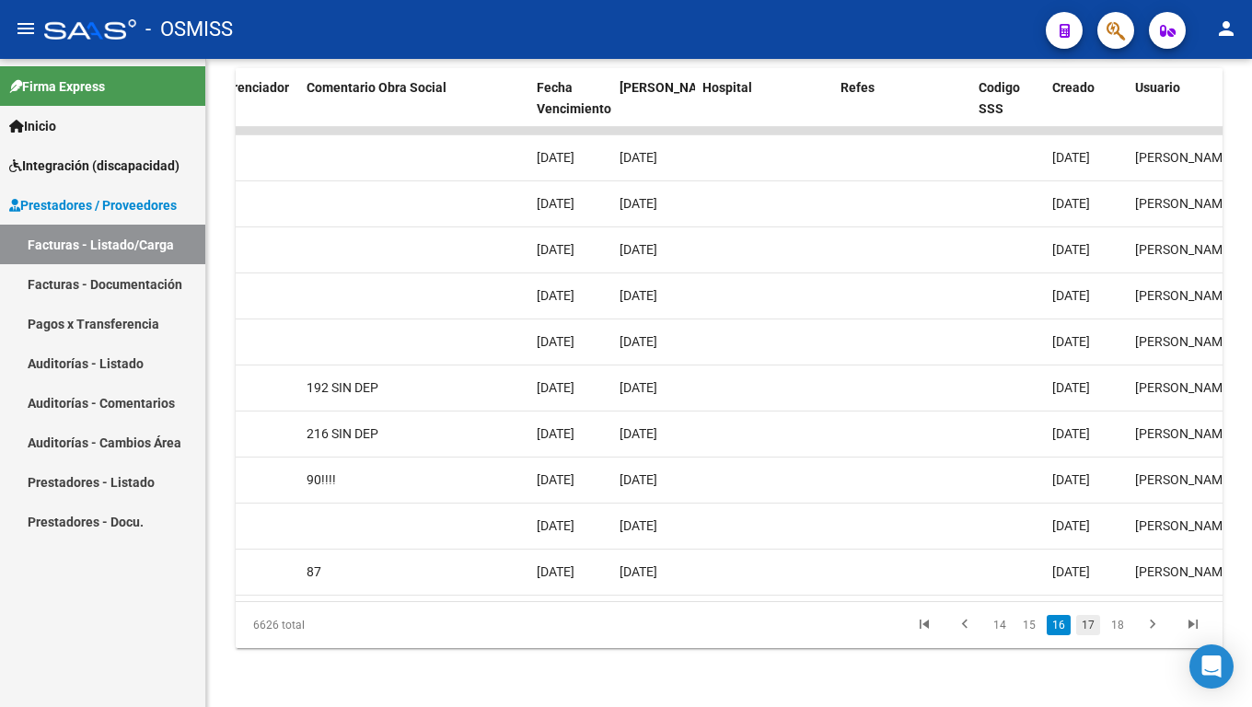
click at [1097, 589] on link "17" at bounding box center [1088, 625] width 24 height 20
click at [1089, 589] on link "18" at bounding box center [1088, 625] width 24 height 20
click at [1088, 589] on link "19" at bounding box center [1088, 625] width 24 height 20
click at [1088, 589] on link "20" at bounding box center [1088, 625] width 24 height 20
click at [1088, 589] on link "21" at bounding box center [1088, 625] width 24 height 20
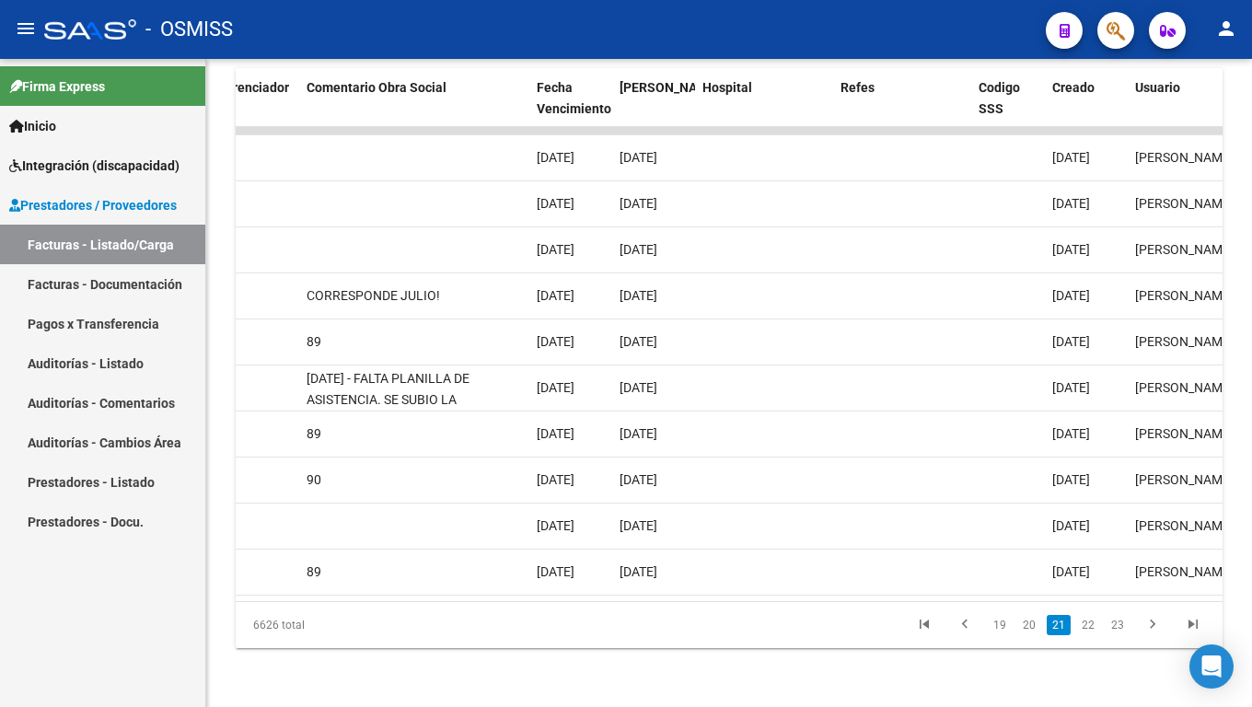
click at [1088, 589] on link "22" at bounding box center [1088, 625] width 24 height 20
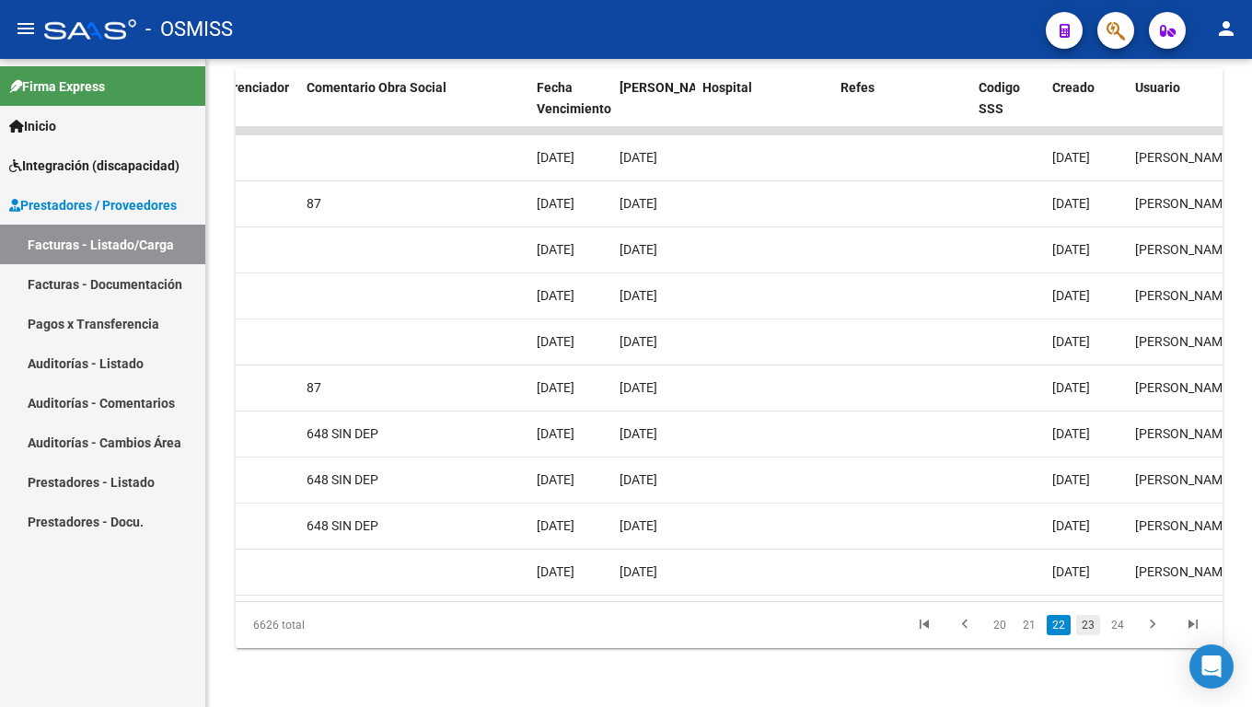
click at [1088, 589] on link "23" at bounding box center [1088, 625] width 24 height 20
click at [1088, 589] on link "24" at bounding box center [1088, 625] width 24 height 20
click at [1088, 589] on link "25" at bounding box center [1088, 625] width 24 height 20
click at [1231, 30] on mat-icon "person" at bounding box center [1227, 28] width 22 height 22
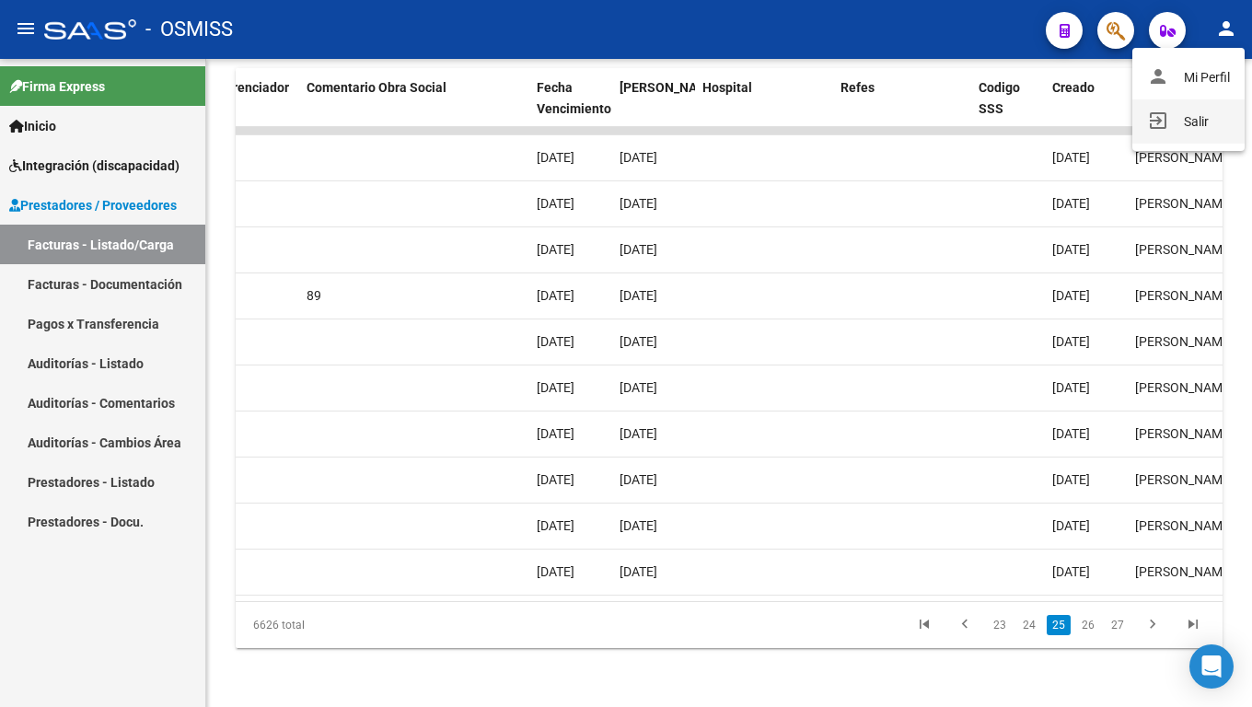
click at [1163, 134] on button "exit_to_app Salir" at bounding box center [1189, 121] width 112 height 44
